Goal: Task Accomplishment & Management: Manage account settings

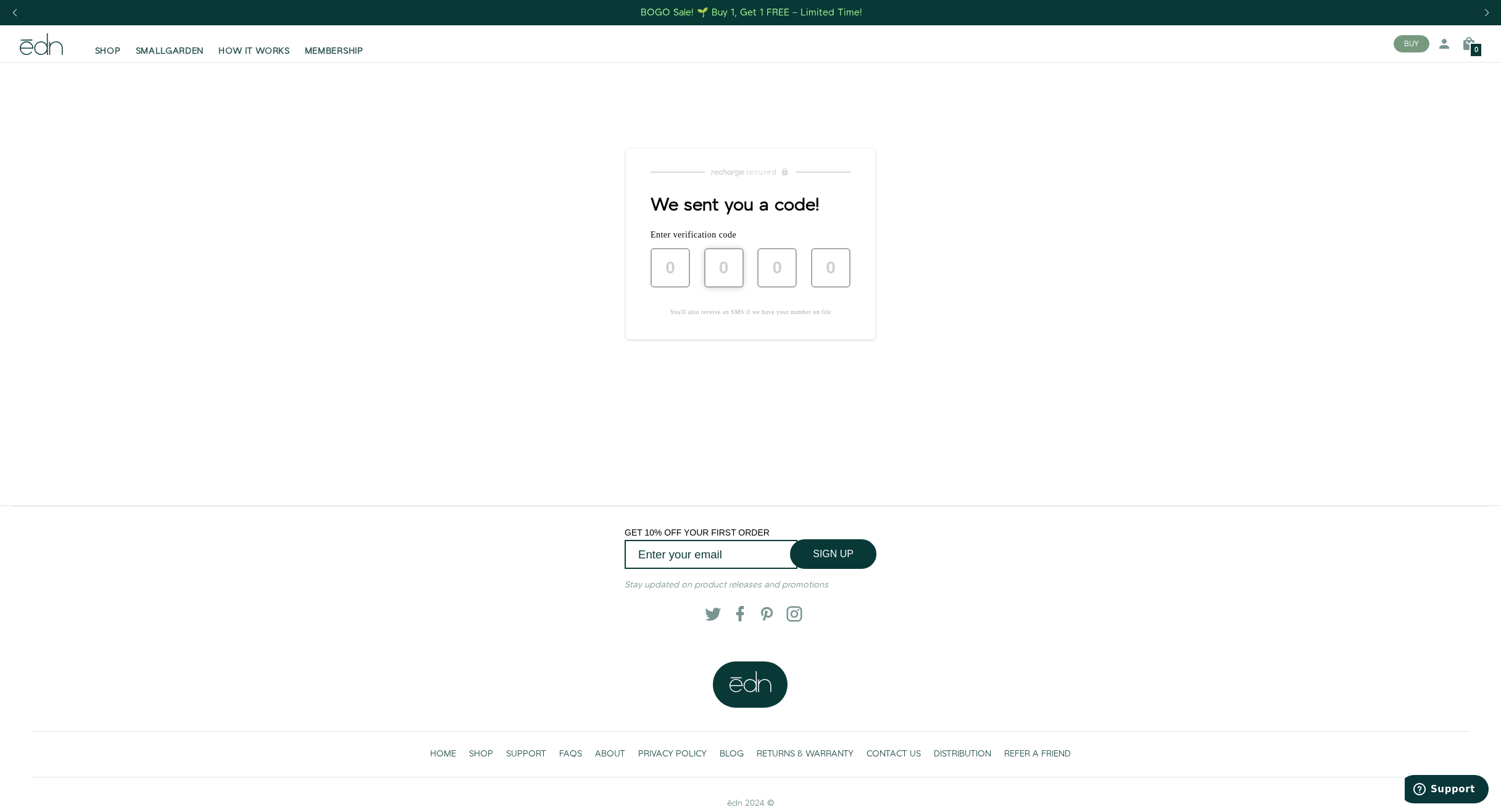
type input "5"
type input "1"
type input "0"
type input "7"
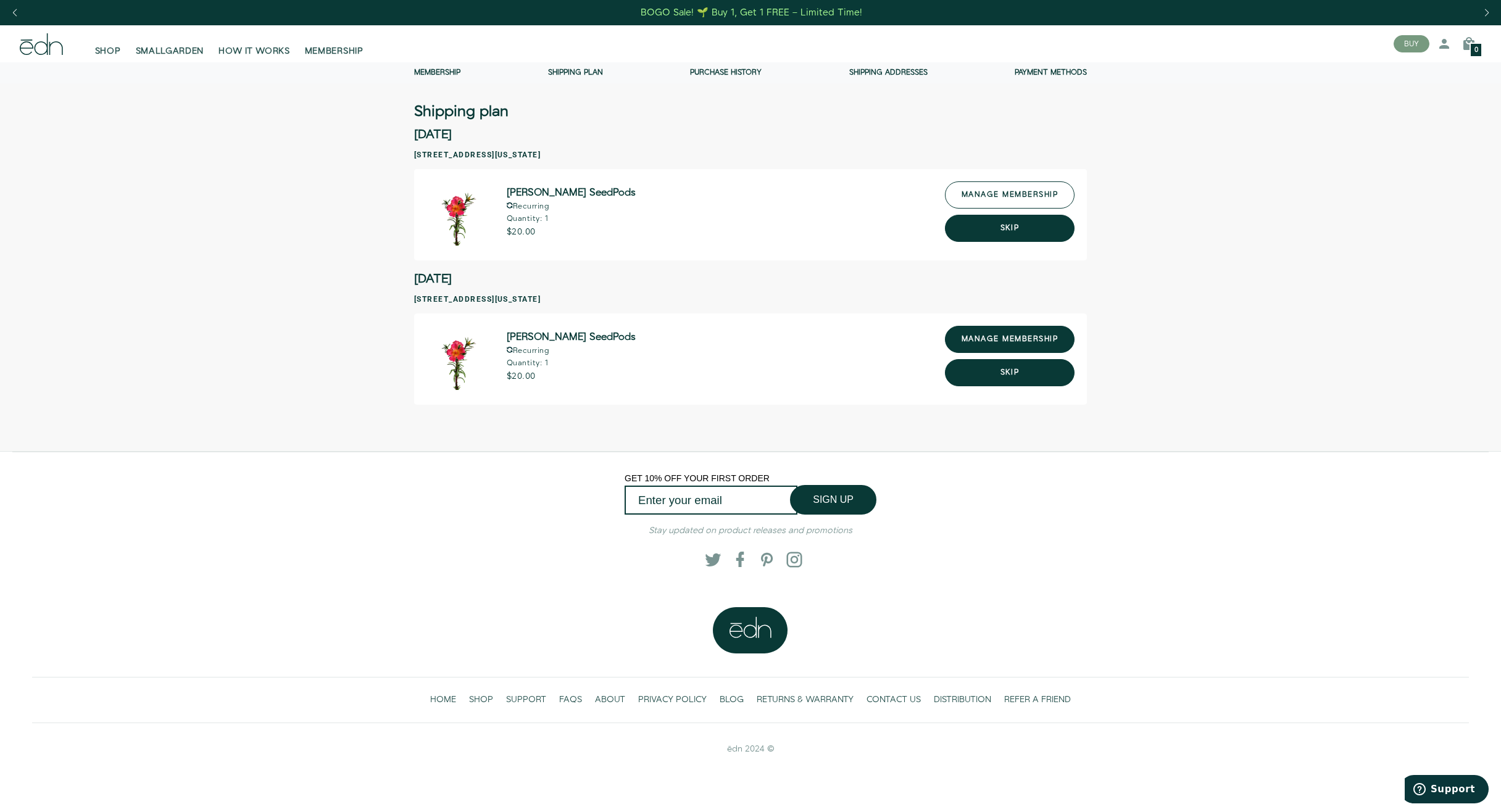
click at [1004, 203] on link "manage membership" at bounding box center [1010, 195] width 130 height 27
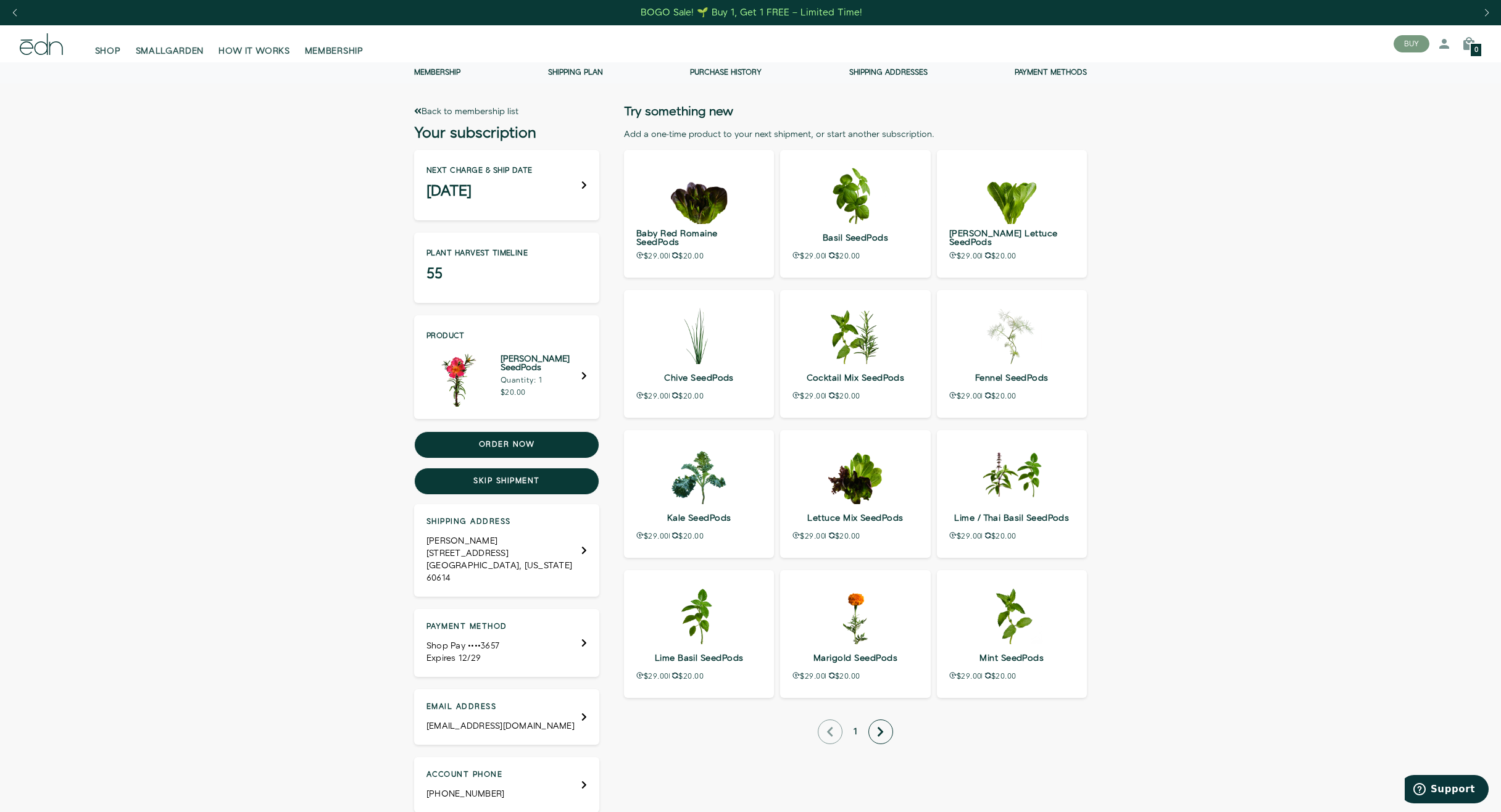
click at [870, 728] on button "next page" at bounding box center [880, 731] width 25 height 25
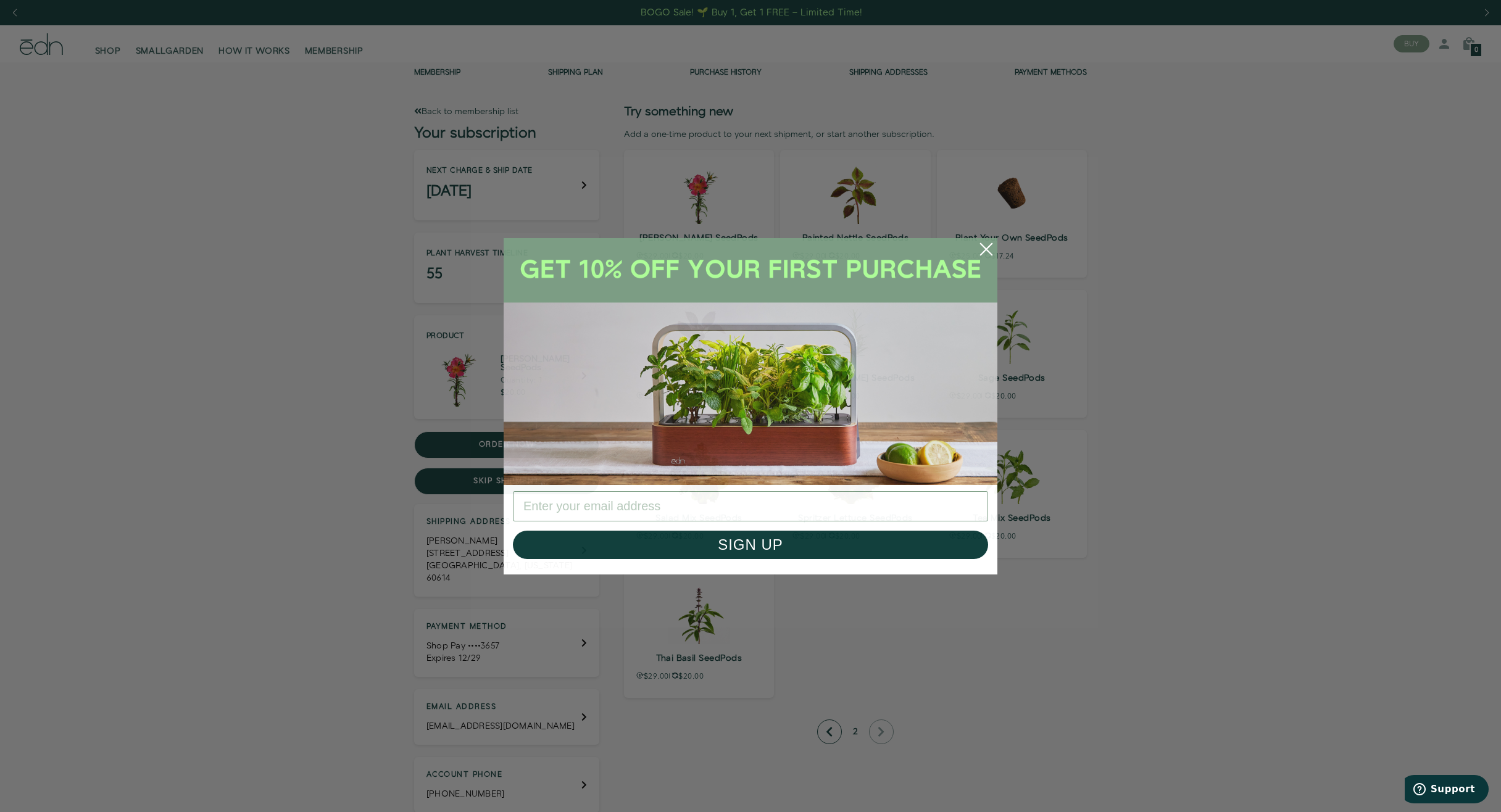
click at [983, 245] on circle "Close dialog" at bounding box center [985, 249] width 27 height 27
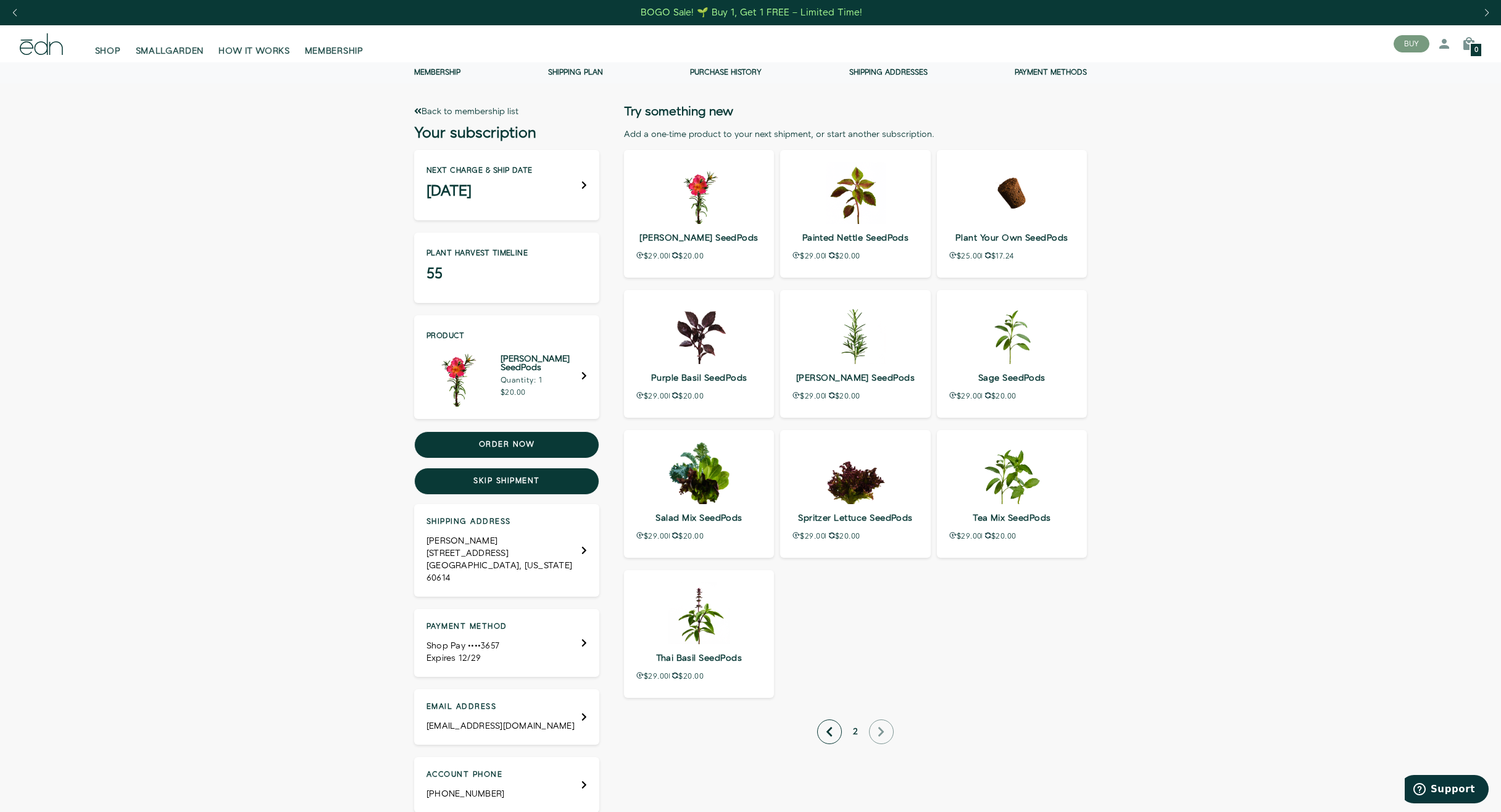
click at [823, 728] on button "previous page" at bounding box center [829, 731] width 25 height 25
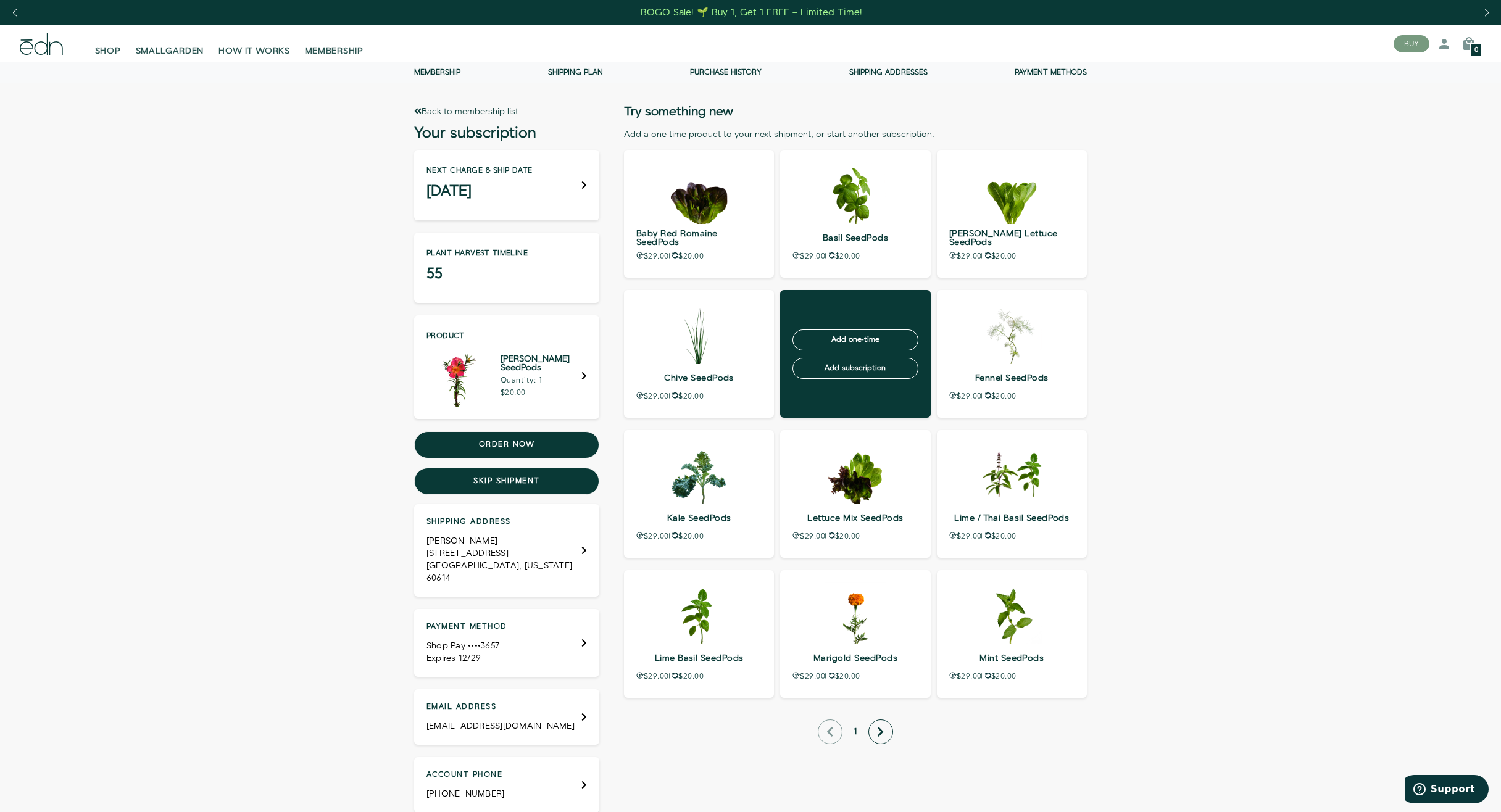
click at [880, 315] on p "Add one-time Add subscription" at bounding box center [855, 354] width 150 height 128
click at [886, 308] on p "Add one-time Add subscription" at bounding box center [855, 354] width 150 height 128
click at [851, 368] on input "Add subscription" at bounding box center [854, 368] width 125 height 21
type input "Processing…"
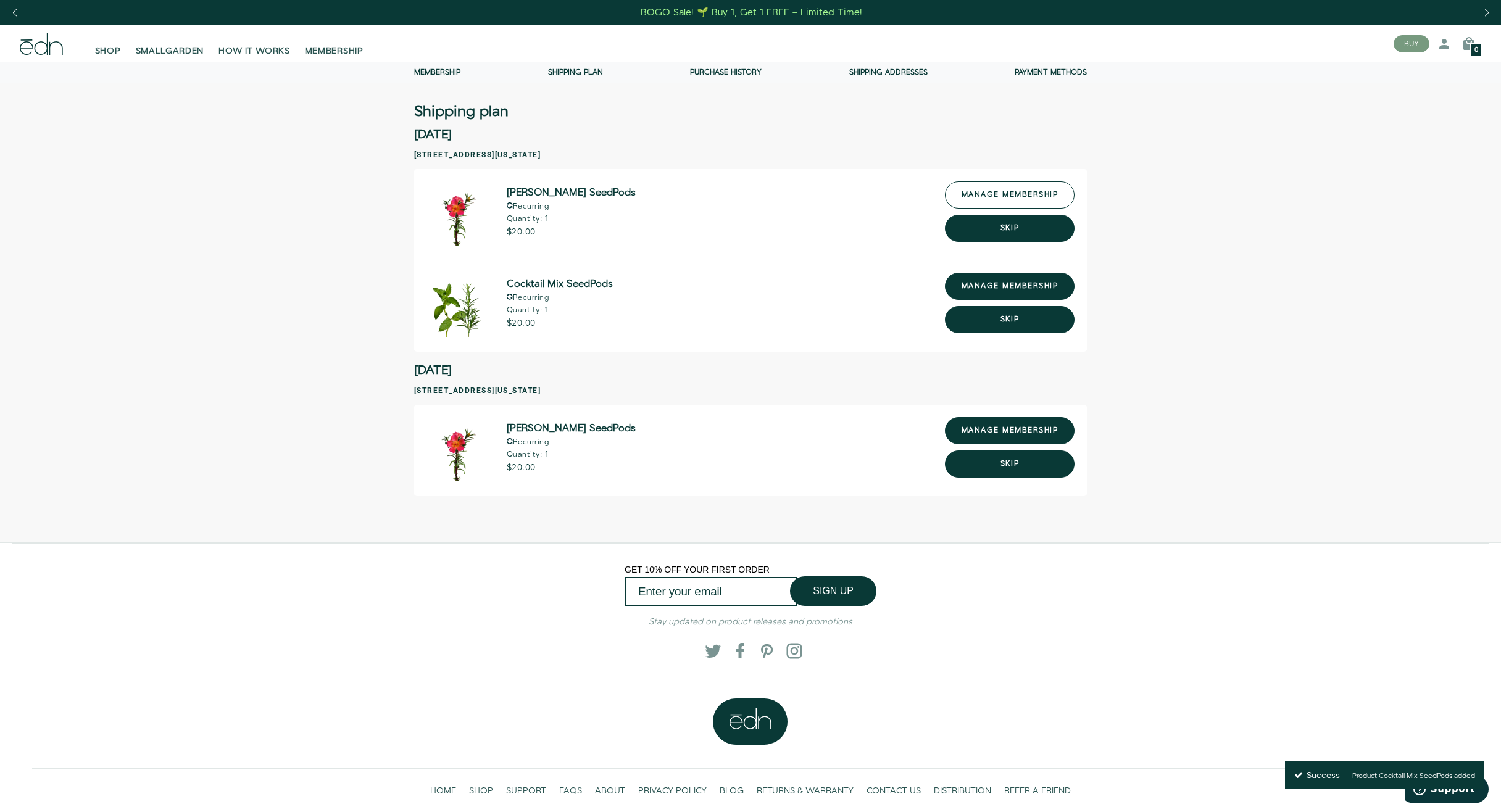
click at [999, 197] on link "manage membership" at bounding box center [1010, 195] width 130 height 27
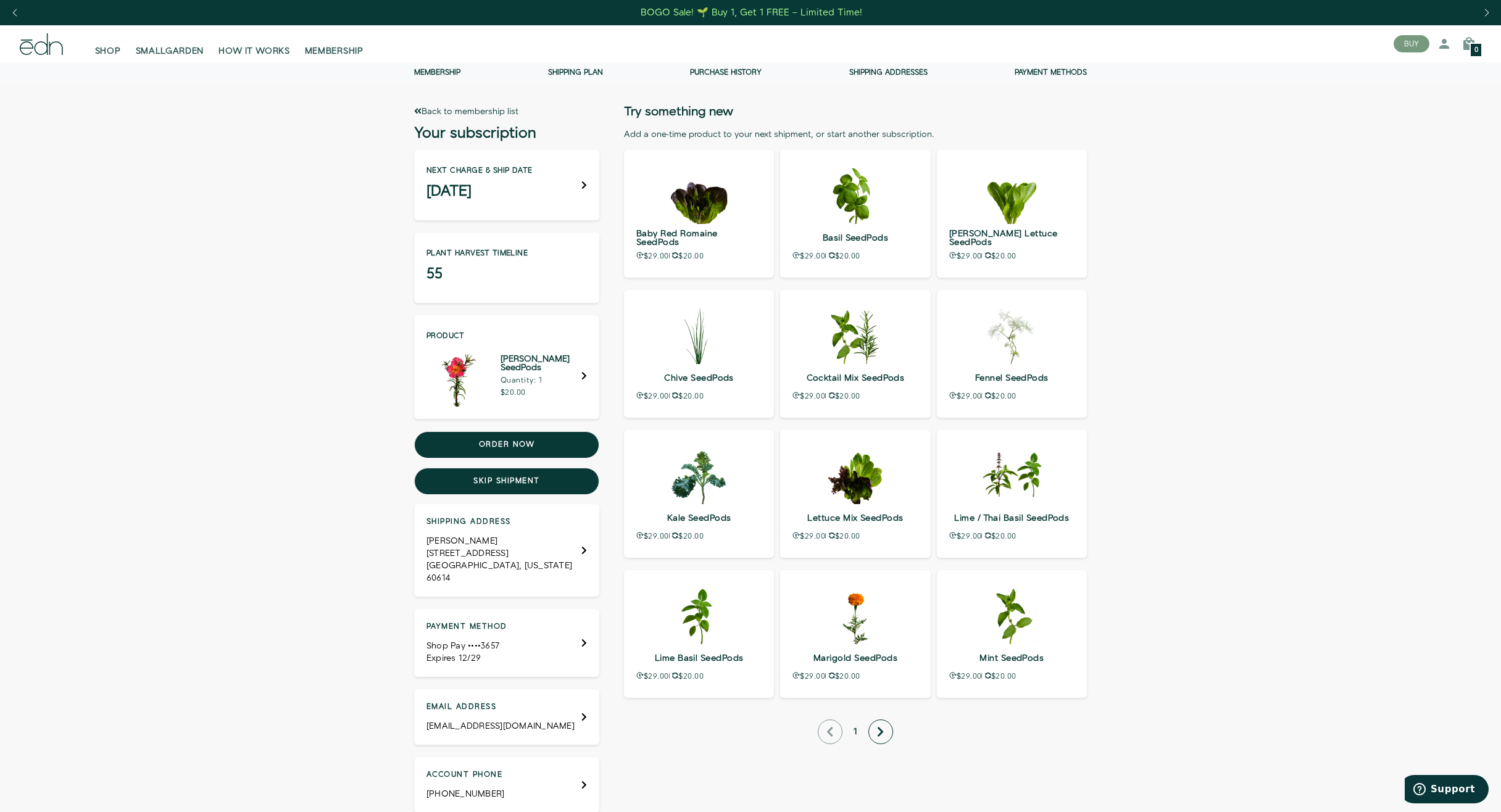
click at [568, 188] on div "Next charge & ship date September 05" at bounding box center [506, 185] width 185 height 70
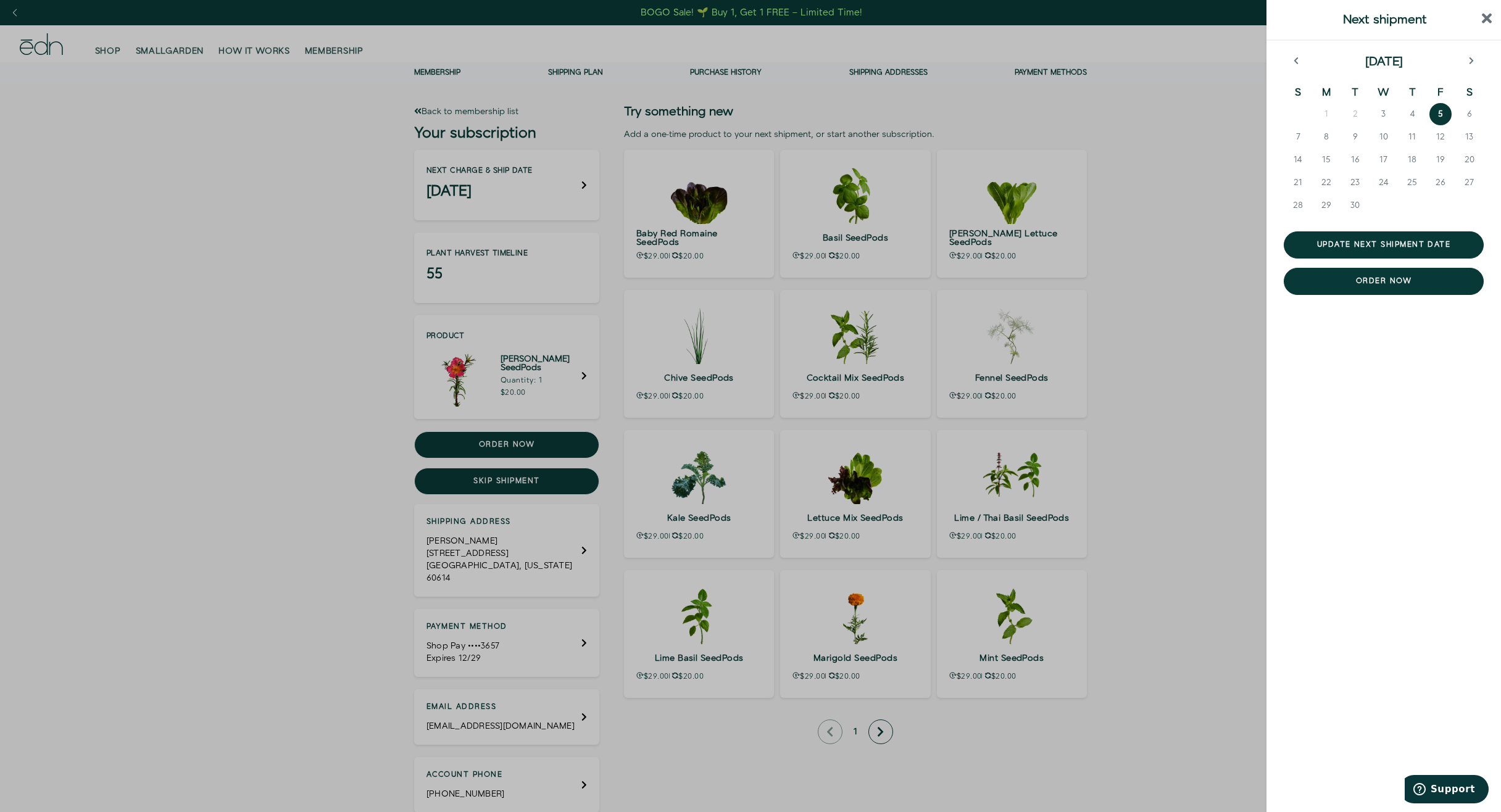
click at [1490, 19] on icon "close sidebar" at bounding box center [1487, 18] width 10 height 15
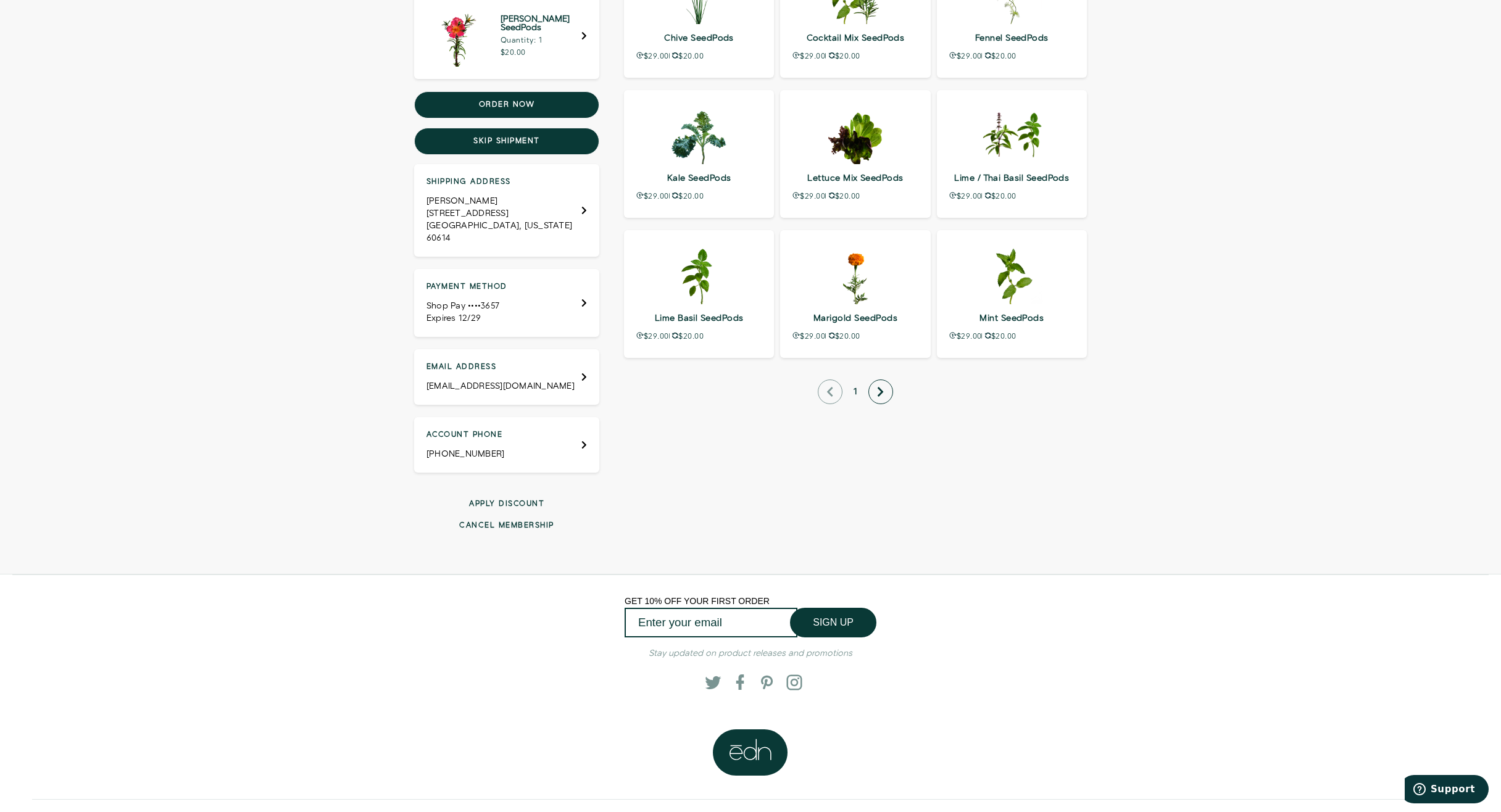
scroll to position [355, 0]
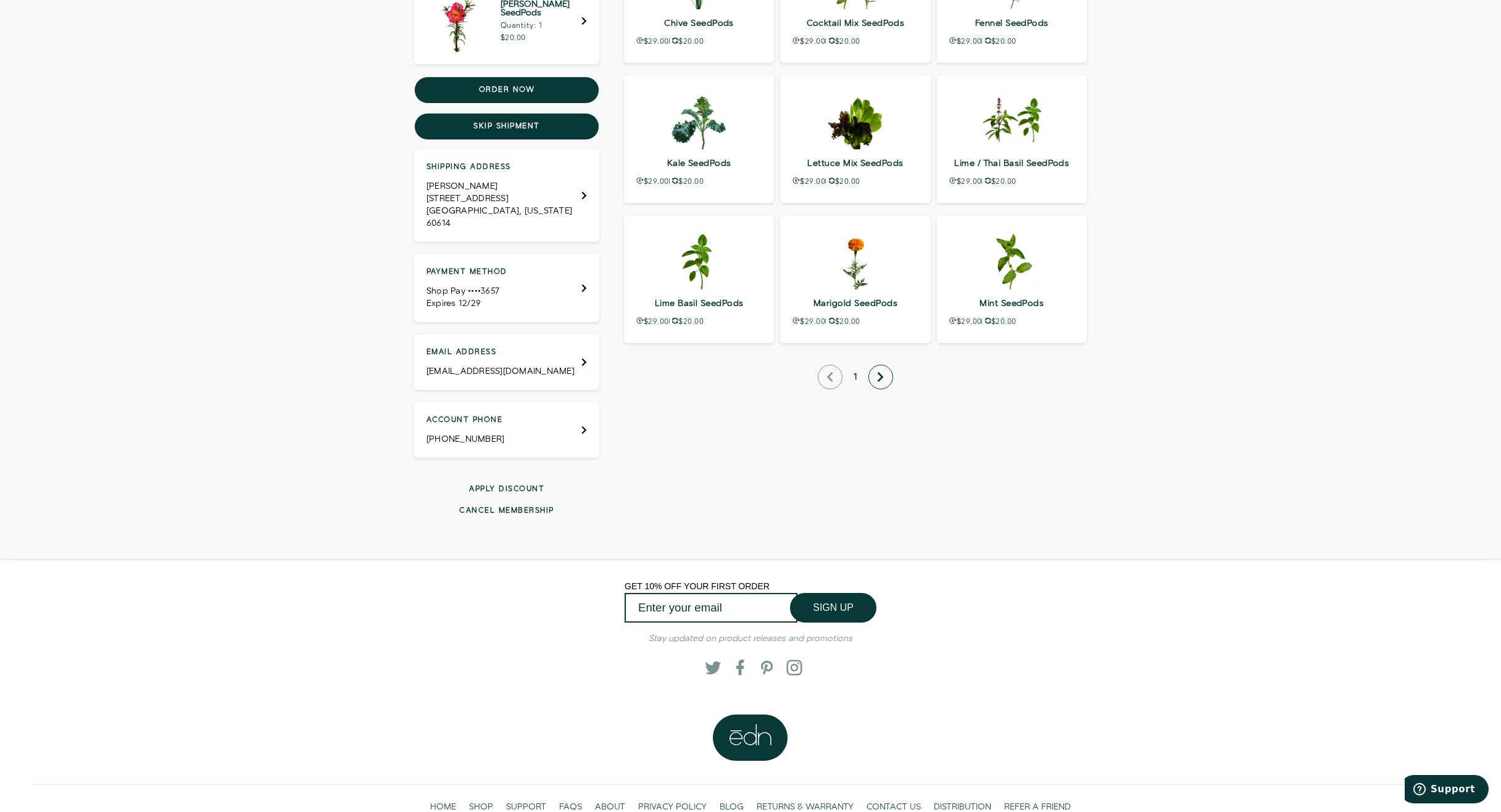
click at [511, 505] on button "Cancel membership" at bounding box center [506, 510] width 185 height 10
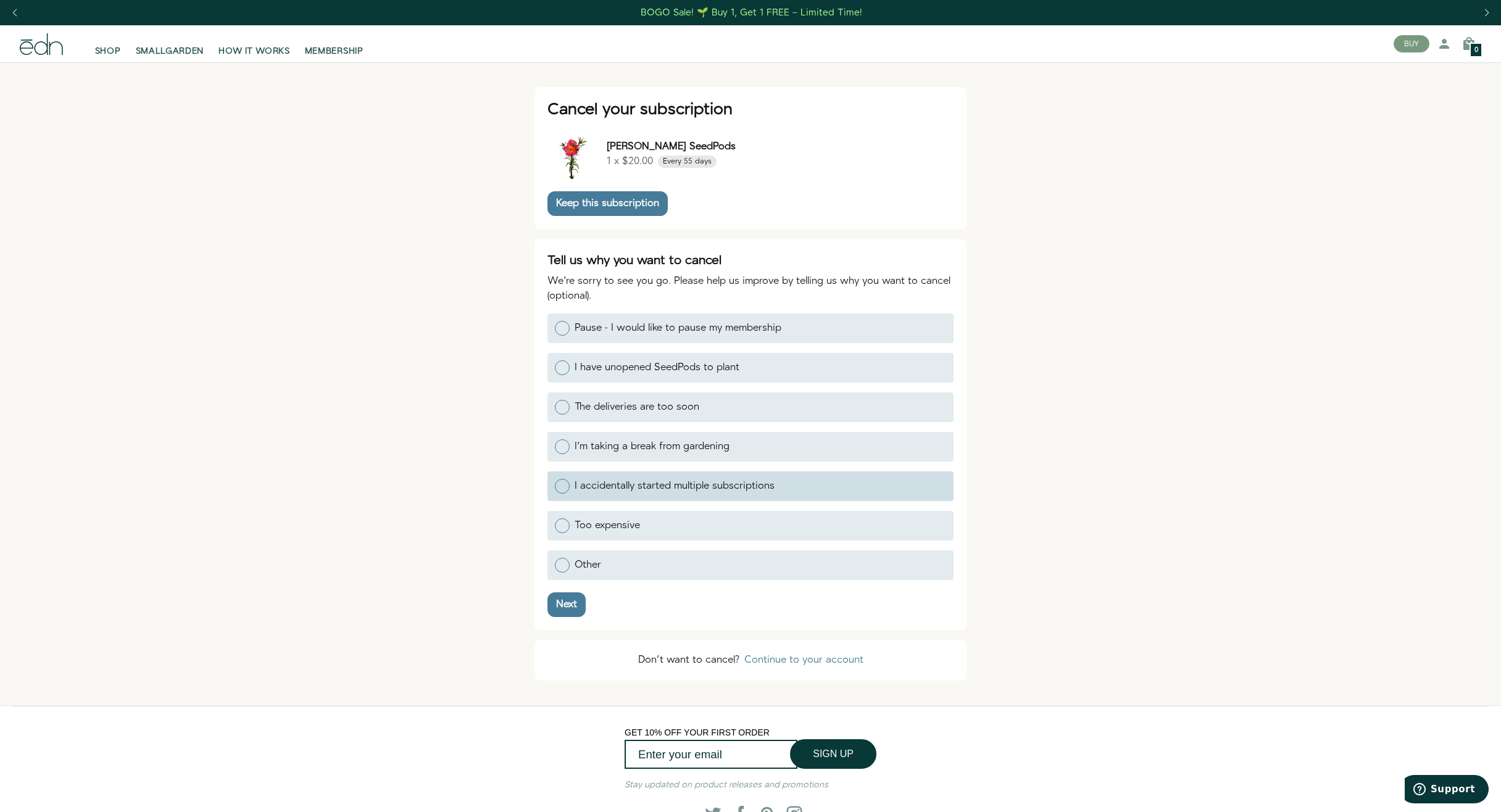
click at [569, 479] on div at bounding box center [562, 485] width 15 height 15
click at [555, 484] on input "I accidentally started multiple subscriptions" at bounding box center [555, 484] width 0 height 0
click at [563, 599] on div "Next" at bounding box center [566, 604] width 21 height 10
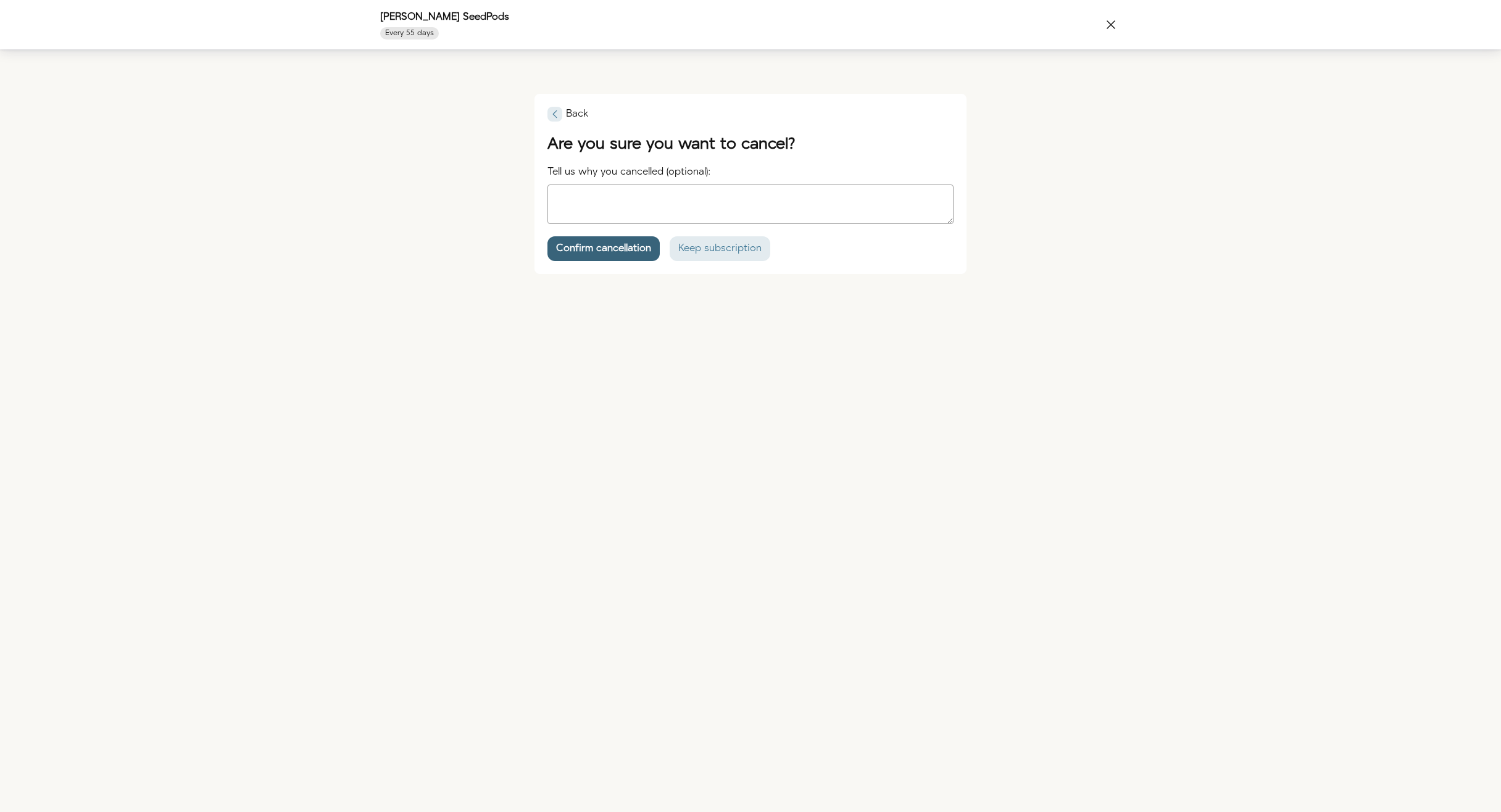
click at [636, 252] on div "Confirm cancellation" at bounding box center [603, 249] width 95 height 10
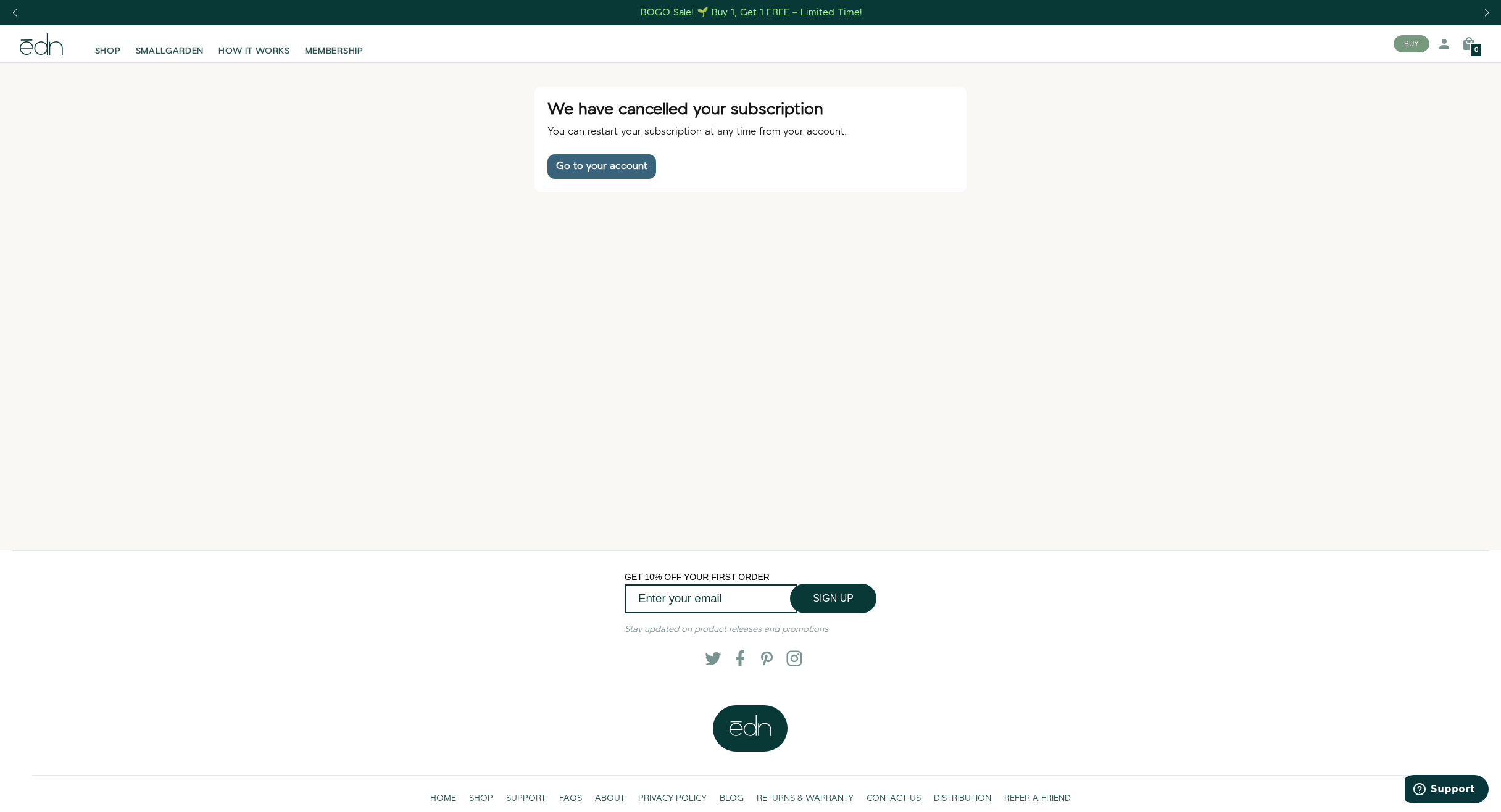
click at [621, 173] on button "Go to your account" at bounding box center [602, 166] width 109 height 25
